Goal: Navigation & Orientation: Find specific page/section

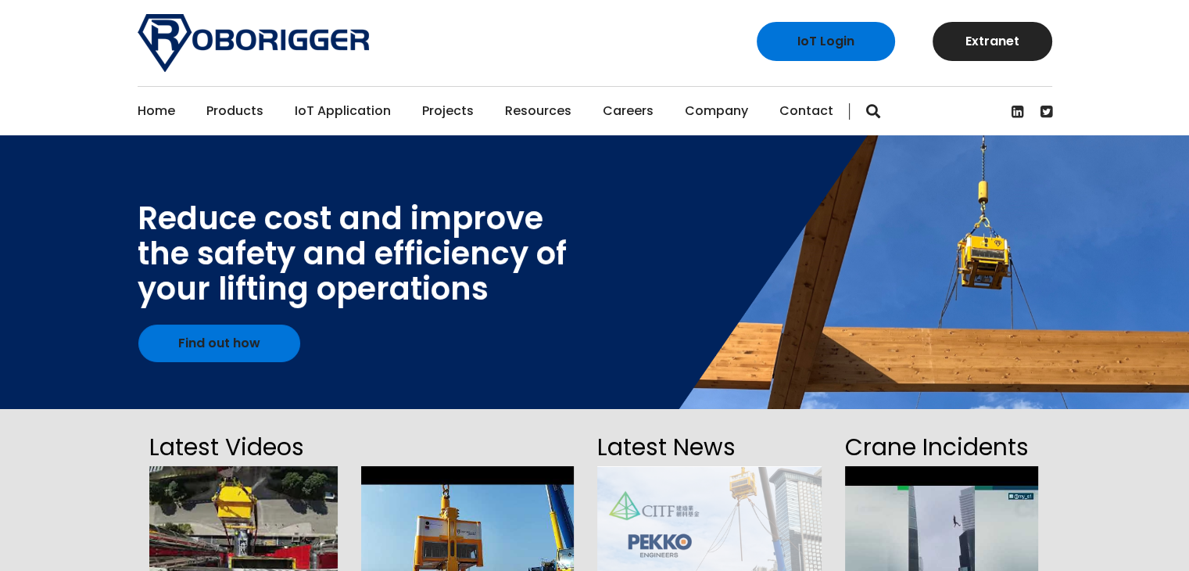
click at [77, 70] on div "IoT Login Extranet" at bounding box center [594, 43] width 1189 height 86
click at [449, 109] on link "Projects" at bounding box center [448, 111] width 52 height 48
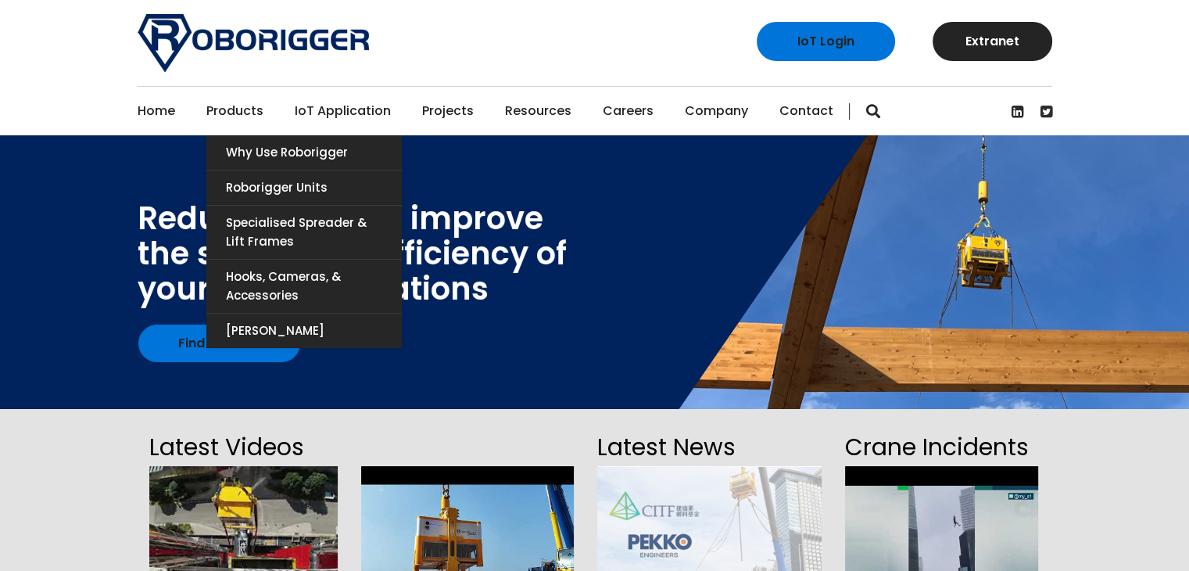
click at [238, 112] on link "Products" at bounding box center [234, 111] width 57 height 48
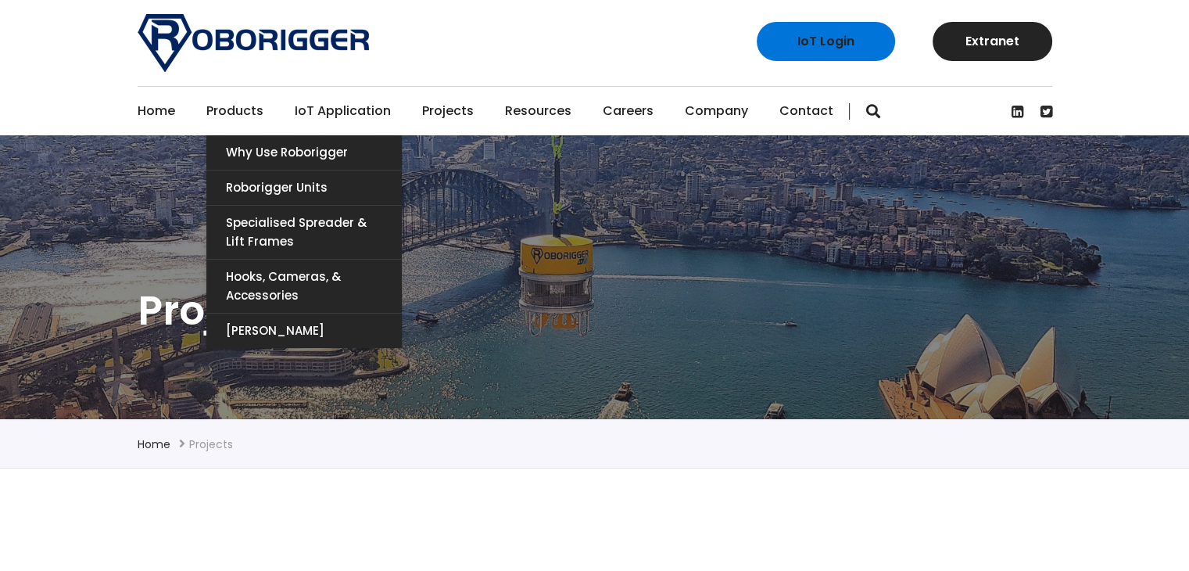
click at [241, 114] on link "Products" at bounding box center [234, 111] width 57 height 48
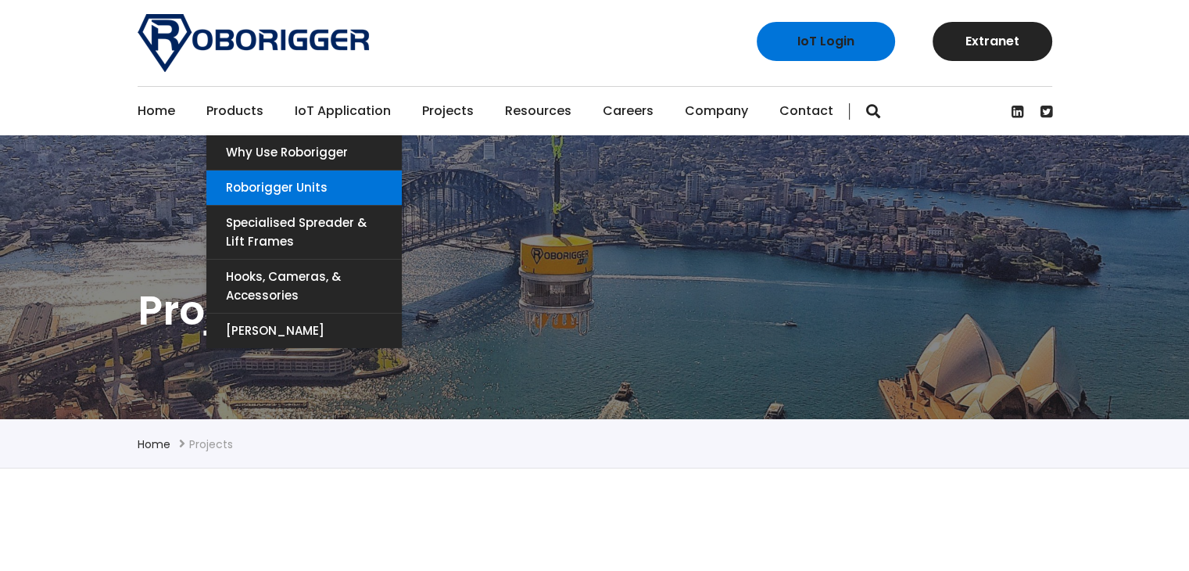
click at [344, 182] on link "Roborigger Units" at bounding box center [303, 187] width 195 height 34
click at [294, 184] on link "Roborigger Units" at bounding box center [303, 187] width 195 height 34
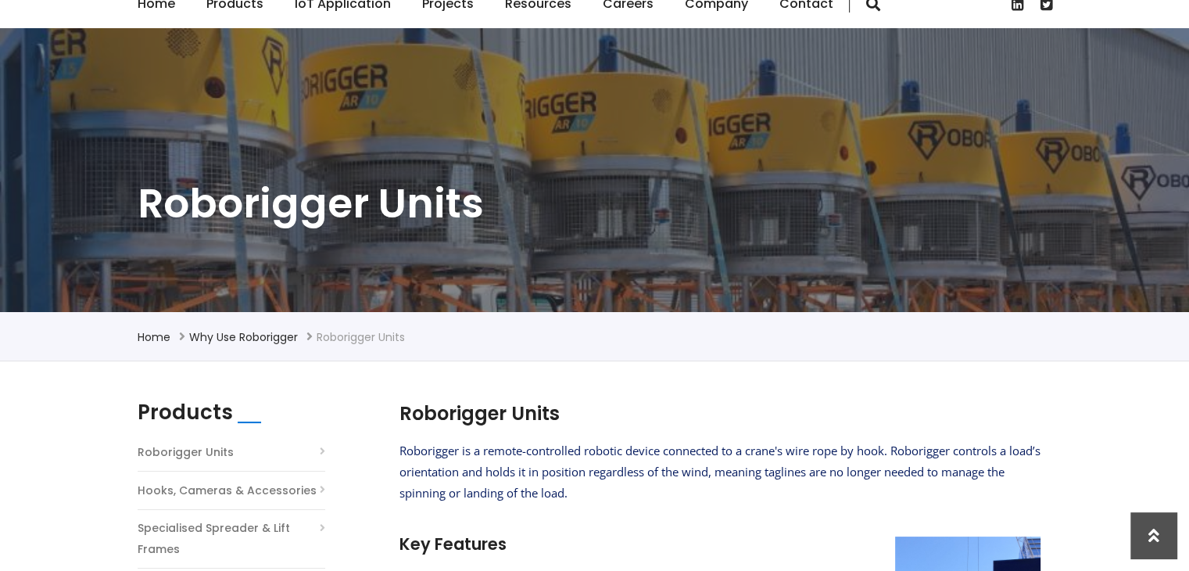
scroll to position [28, 0]
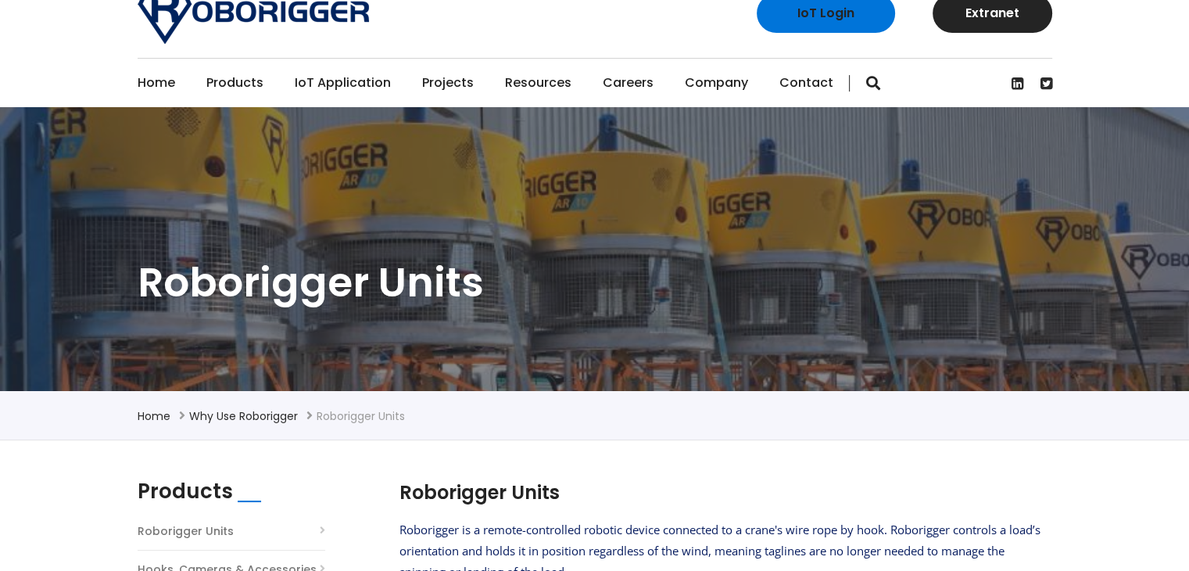
click at [156, 80] on link "Home" at bounding box center [157, 83] width 38 height 48
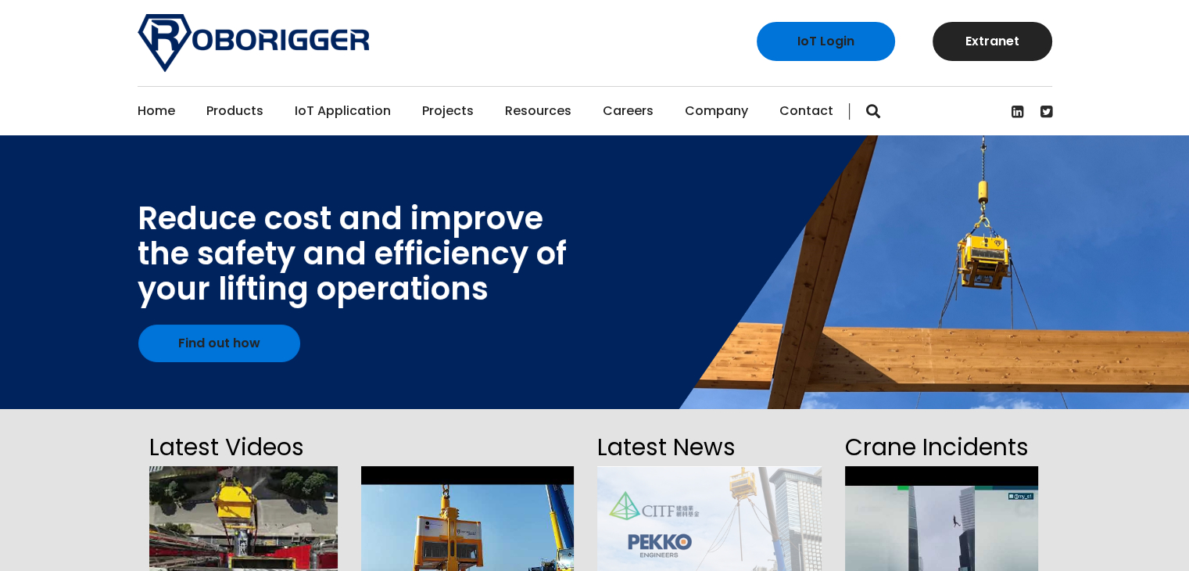
click at [615, 108] on link "Careers" at bounding box center [628, 111] width 51 height 48
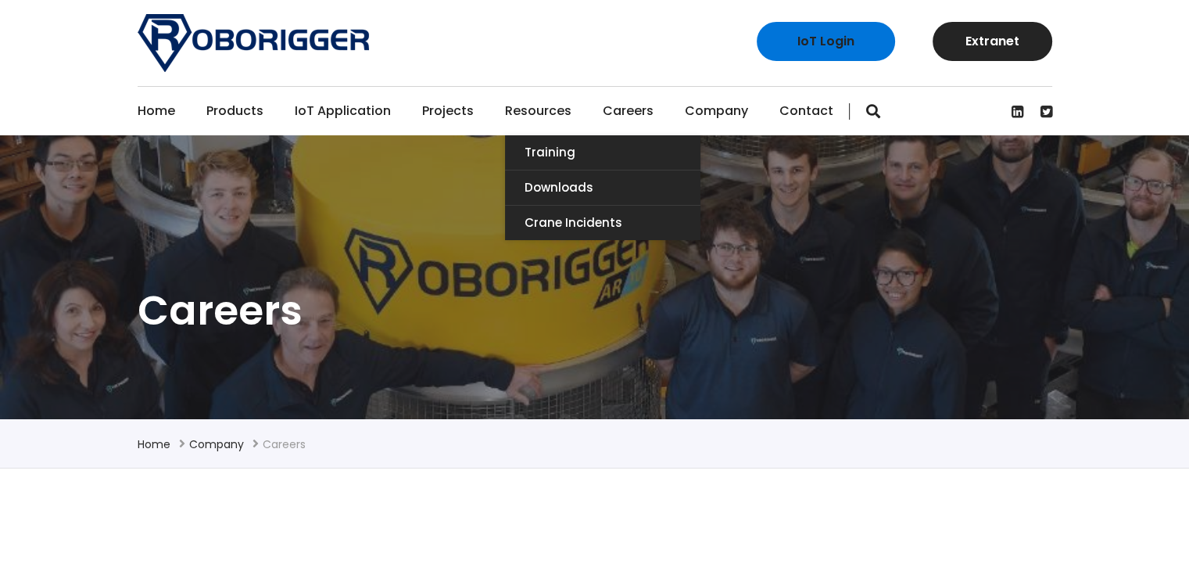
click at [521, 113] on link "Resources" at bounding box center [538, 111] width 66 height 48
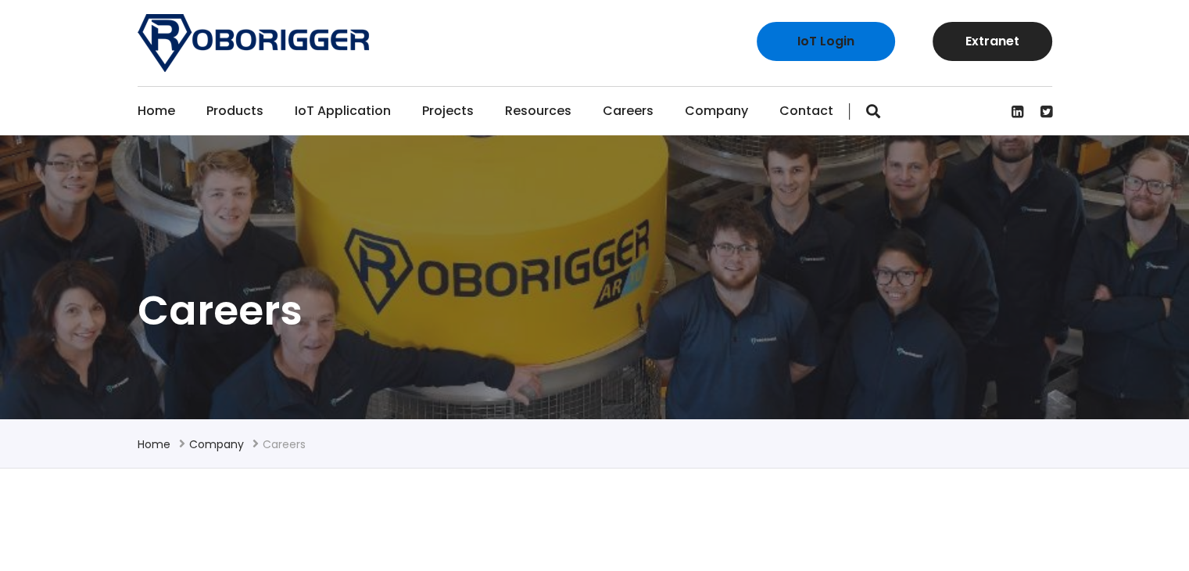
click at [445, 111] on link "Projects" at bounding box center [448, 111] width 52 height 48
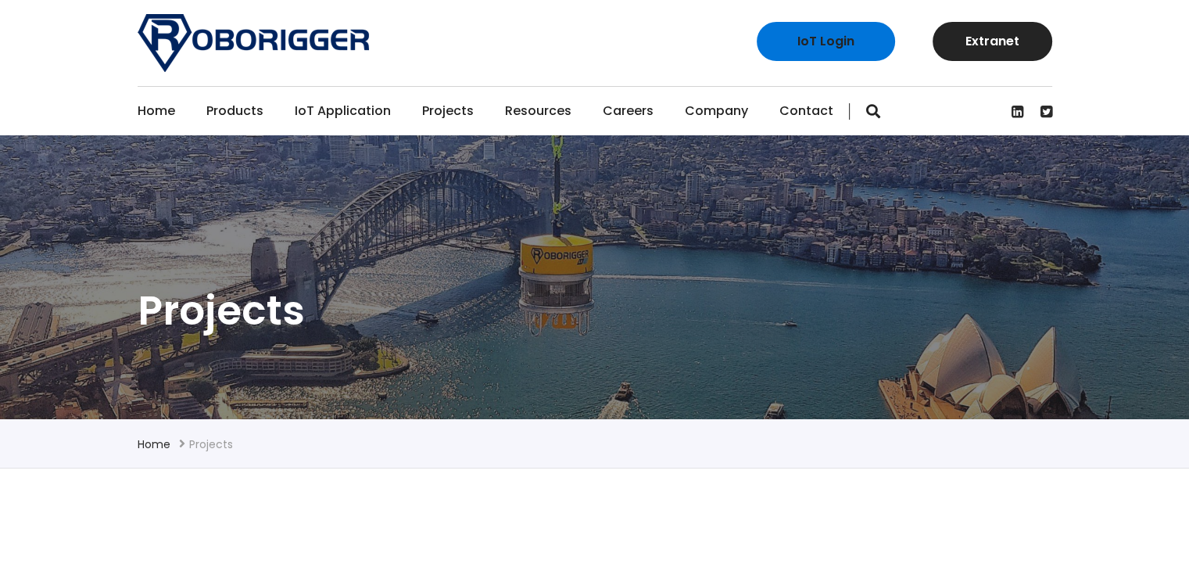
click at [447, 110] on link "Projects" at bounding box center [448, 111] width 52 height 48
click at [159, 113] on link "Home" at bounding box center [157, 111] width 38 height 48
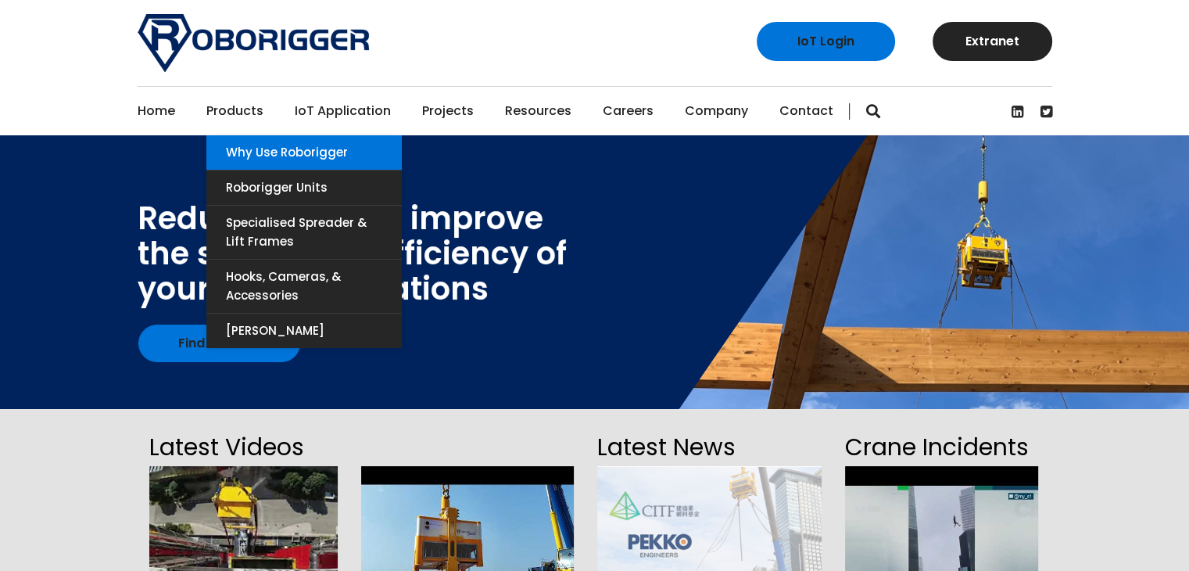
click at [278, 148] on link "Why use Roborigger" at bounding box center [303, 152] width 195 height 34
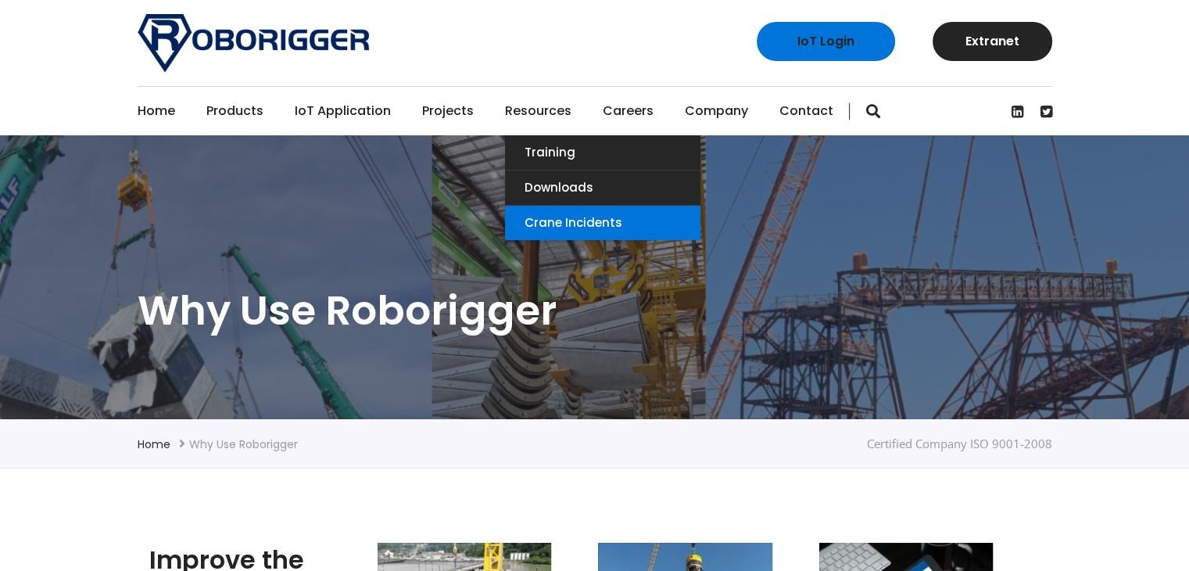
click at [550, 220] on link "Crane Incidents" at bounding box center [602, 223] width 195 height 34
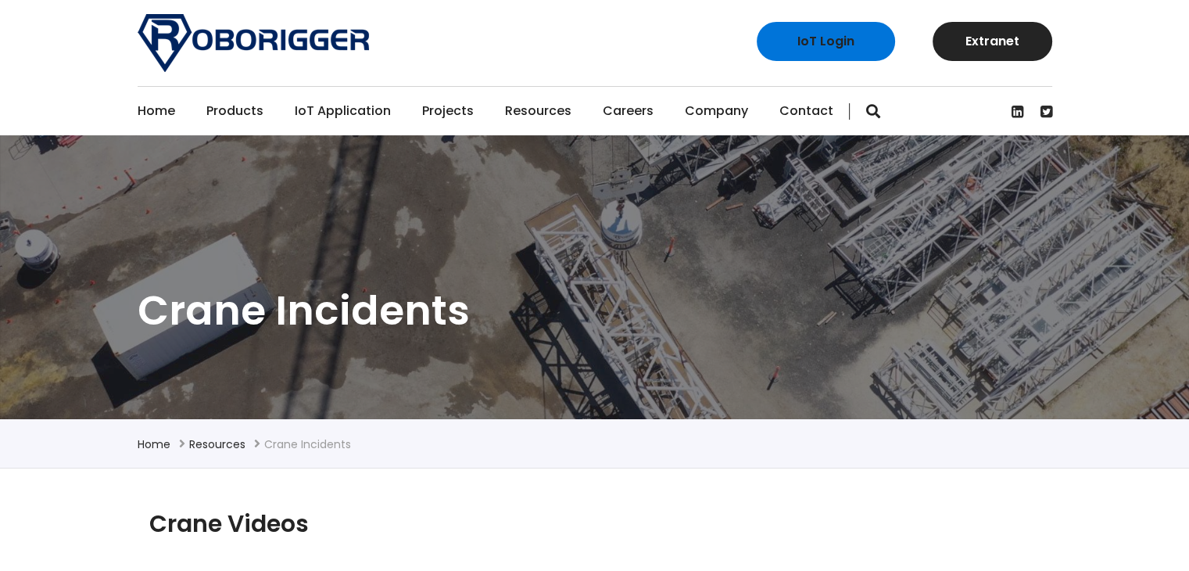
click at [347, 107] on link "IoT Application" at bounding box center [343, 111] width 96 height 48
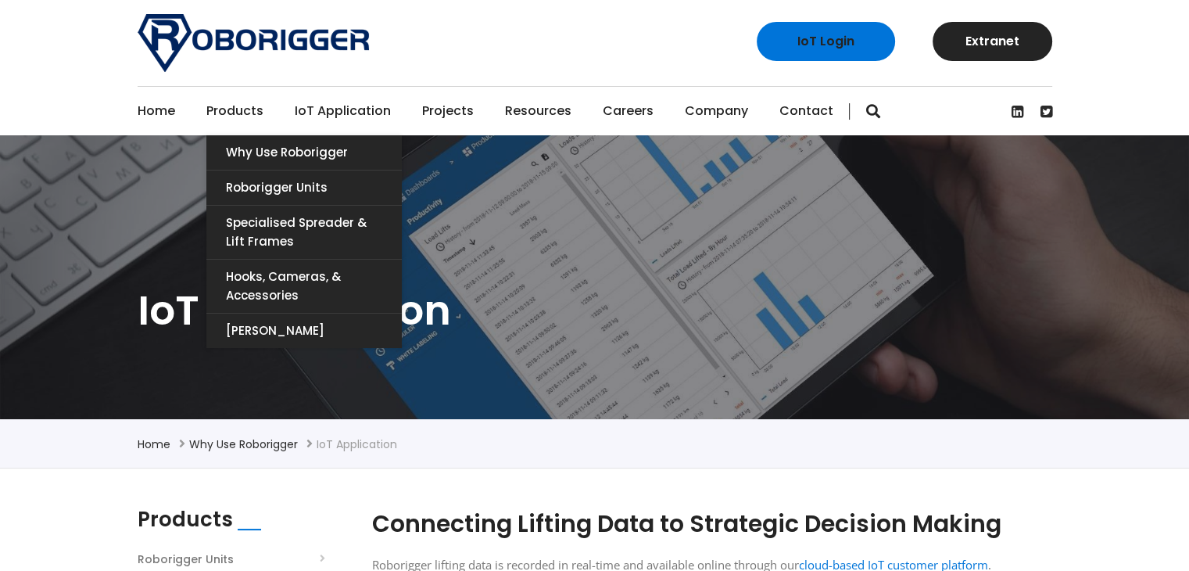
click at [224, 109] on link "Products" at bounding box center [234, 111] width 57 height 48
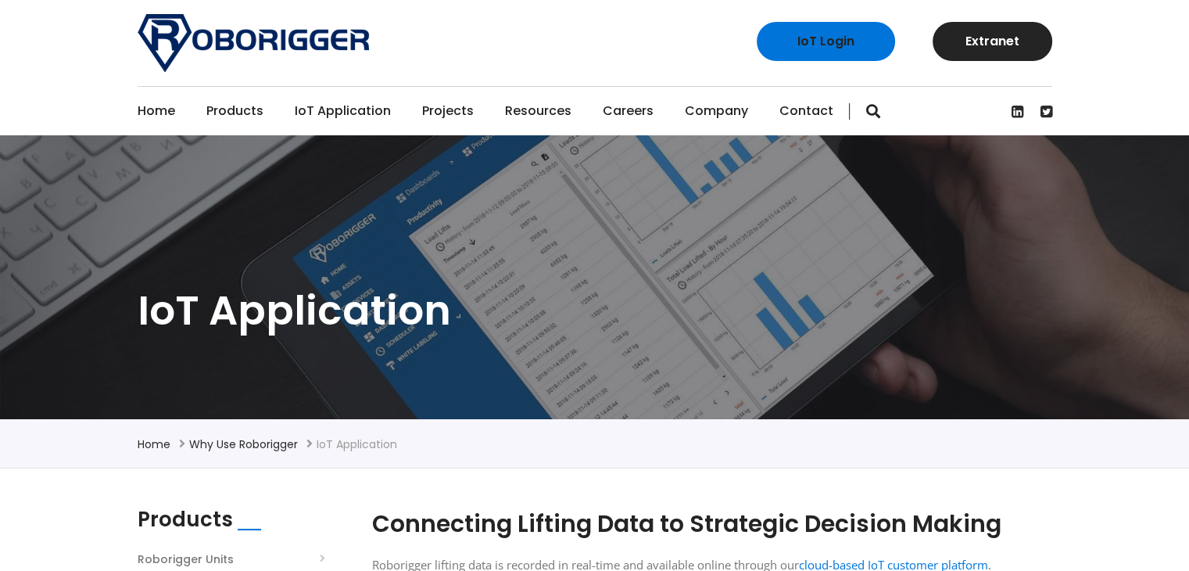
click at [163, 108] on link "Home" at bounding box center [157, 111] width 38 height 48
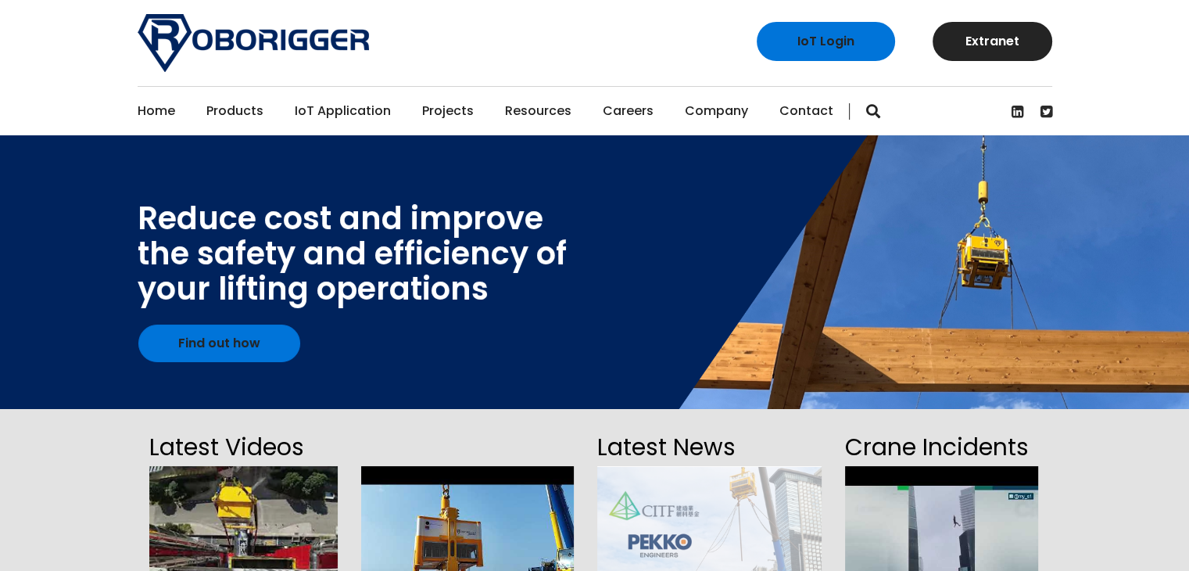
click at [489, 31] on div "IoT Login Extranet" at bounding box center [595, 43] width 938 height 86
click at [163, 117] on link "Home" at bounding box center [157, 111] width 38 height 48
click at [339, 106] on link "IoT Application" at bounding box center [343, 111] width 96 height 48
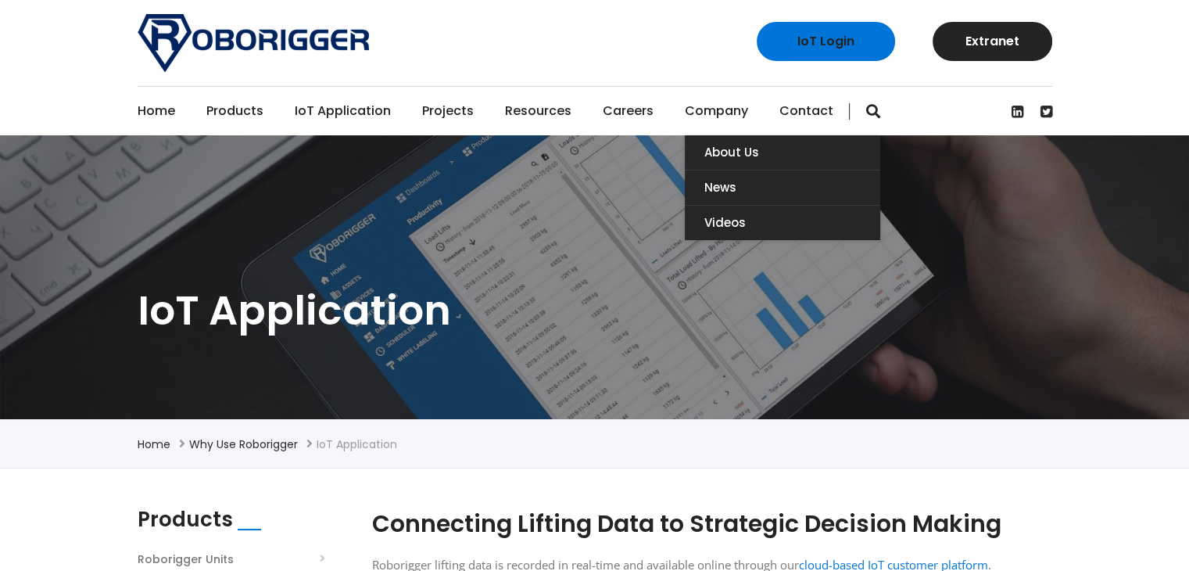
click at [686, 112] on link "Company" at bounding box center [716, 111] width 63 height 48
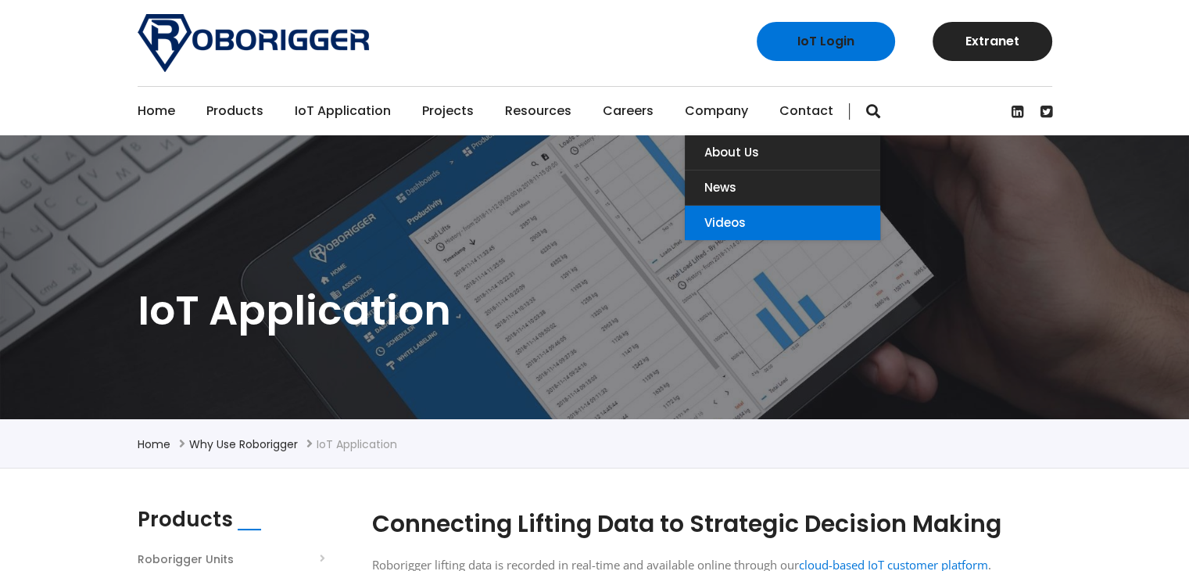
click at [736, 220] on link "Videos" at bounding box center [782, 223] width 195 height 34
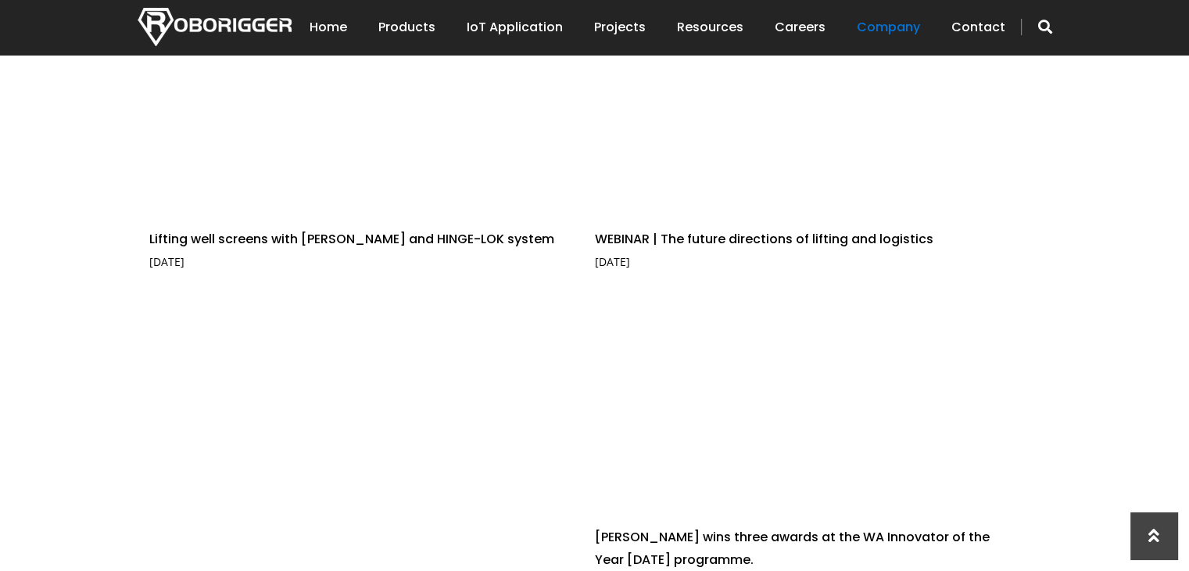
scroll to position [1485, 0]
